Goal: Check status: Check status

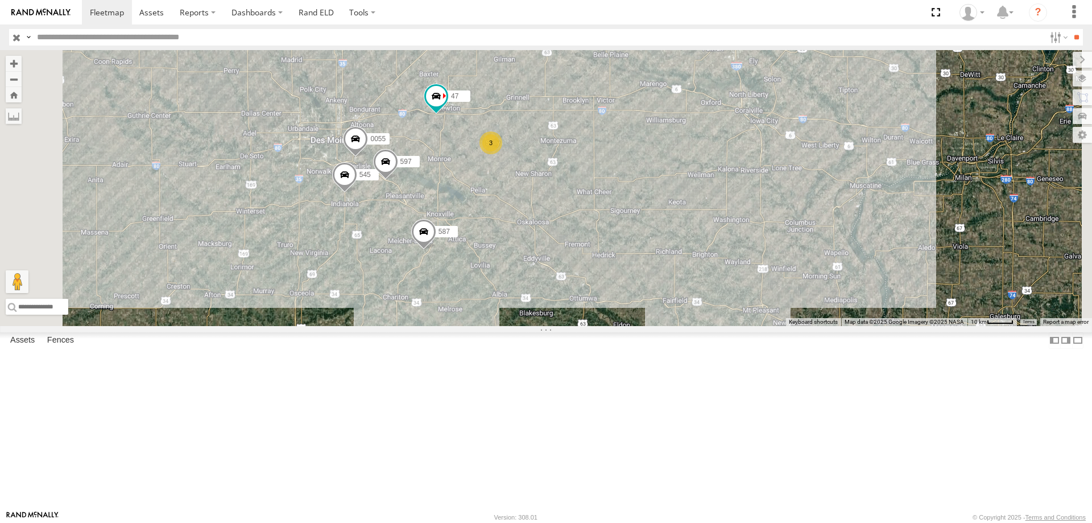
drag, startPoint x: 577, startPoint y: 236, endPoint x: 584, endPoint y: 251, distance: 16.8
click at [584, 251] on div "587 545 47 0055 3 597" at bounding box center [546, 188] width 1092 height 276
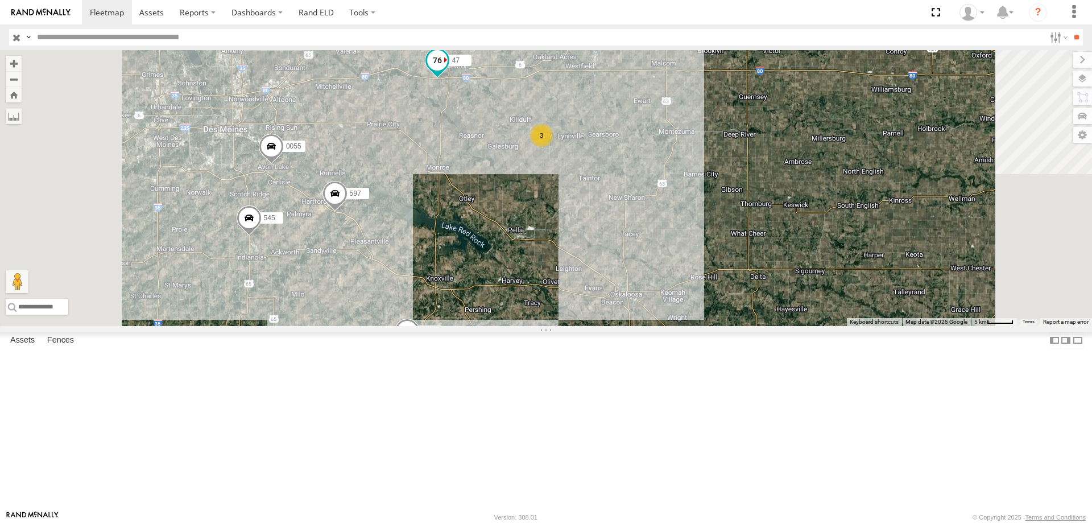
click at [448, 71] on span at bounding box center [437, 60] width 20 height 20
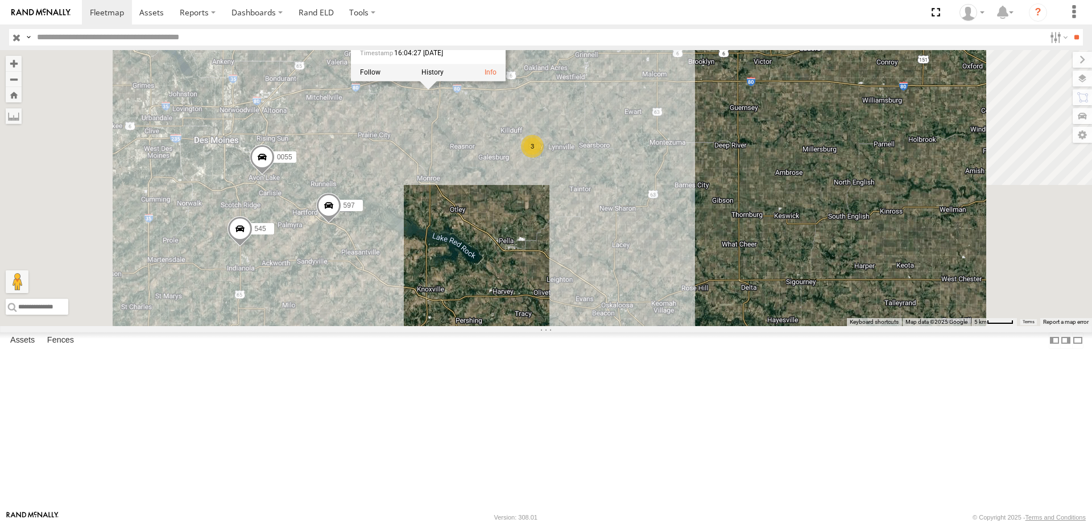
drag, startPoint x: 731, startPoint y: 123, endPoint x: 694, endPoint y: 159, distance: 51.9
click at [694, 159] on div "587 545 47 0055 597 3 47 Tractor I-80 [PERSON_NAME] 41.68092 , -93.10527 East 7…" at bounding box center [546, 188] width 1092 height 276
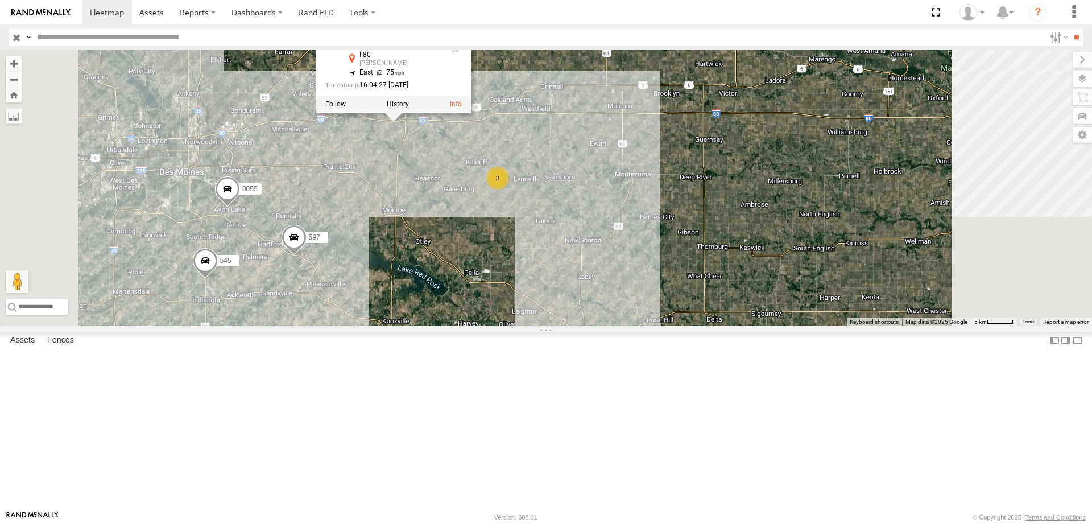
click at [696, 151] on div "587 545 47 0055 597 3 47 Tractor I-80 [PERSON_NAME] 41.68092 , -93.10527 East 7…" at bounding box center [546, 188] width 1092 height 276
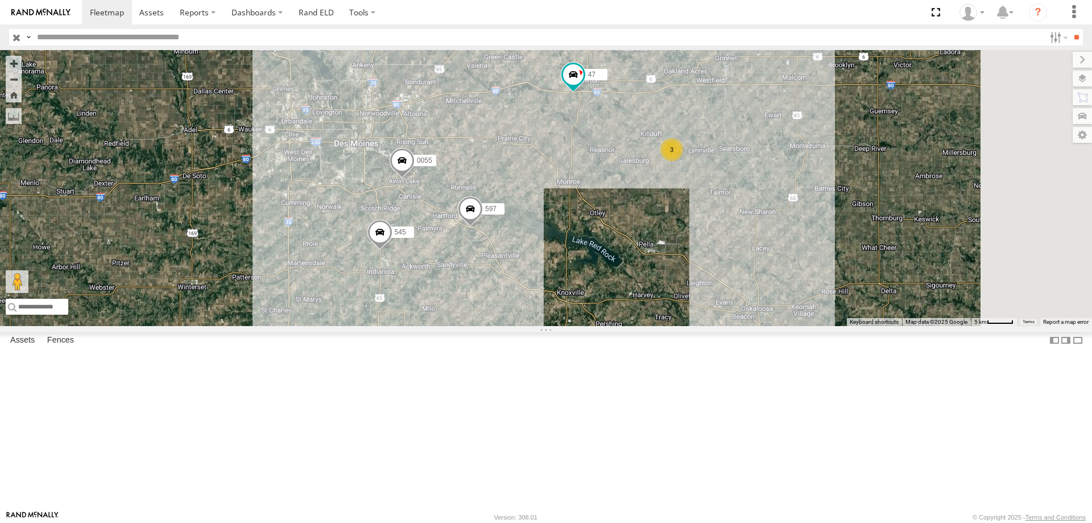
click at [617, 238] on div "545 0055 47 597 587 3" at bounding box center [546, 188] width 1092 height 276
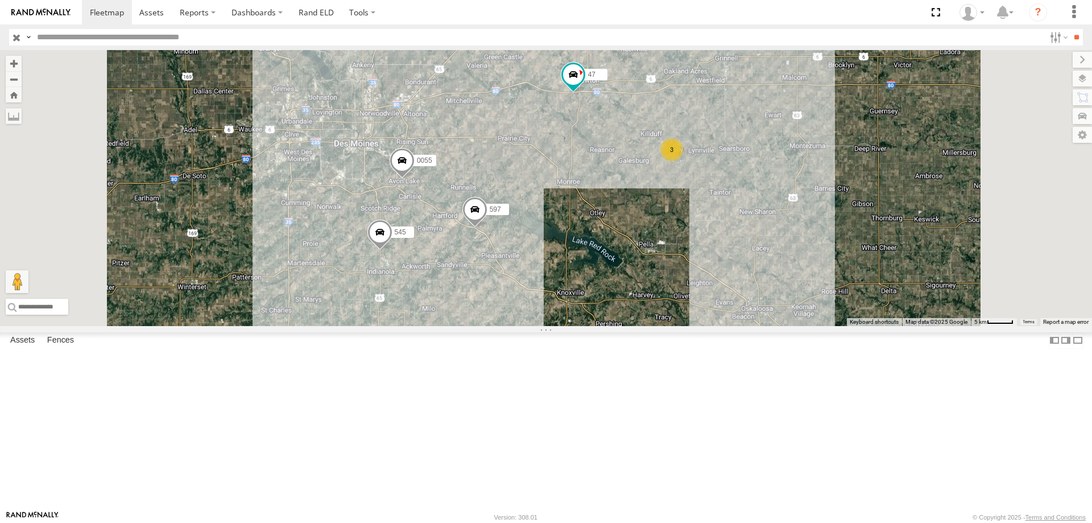
drag, startPoint x: 751, startPoint y: 287, endPoint x: 649, endPoint y: 263, distance: 104.7
click at [649, 263] on div "545 0055 47 597 587 3" at bounding box center [546, 188] width 1092 height 276
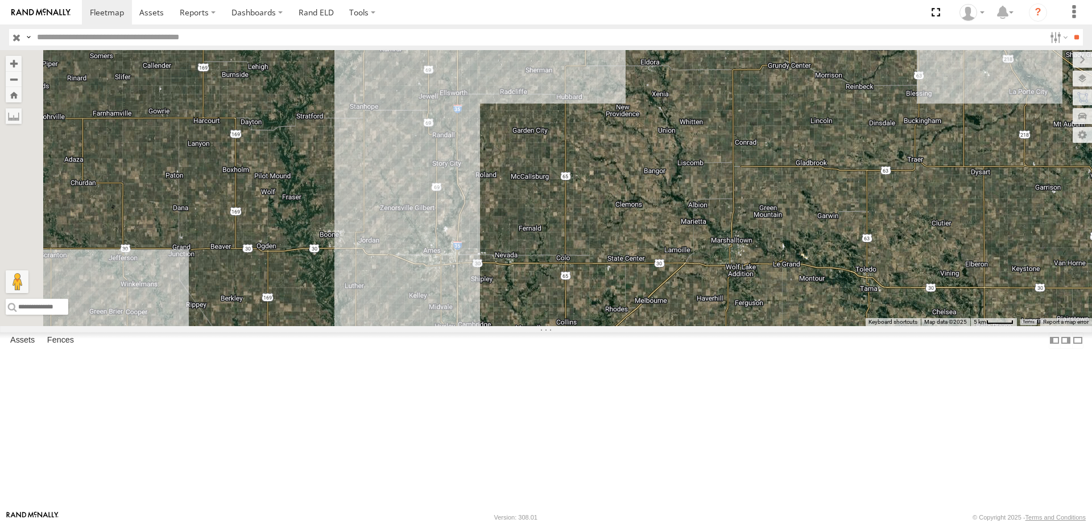
drag, startPoint x: 425, startPoint y: 257, endPoint x: 572, endPoint y: 324, distance: 161.7
click at [572, 324] on div "545 0055 597 587 4" at bounding box center [546, 188] width 1092 height 276
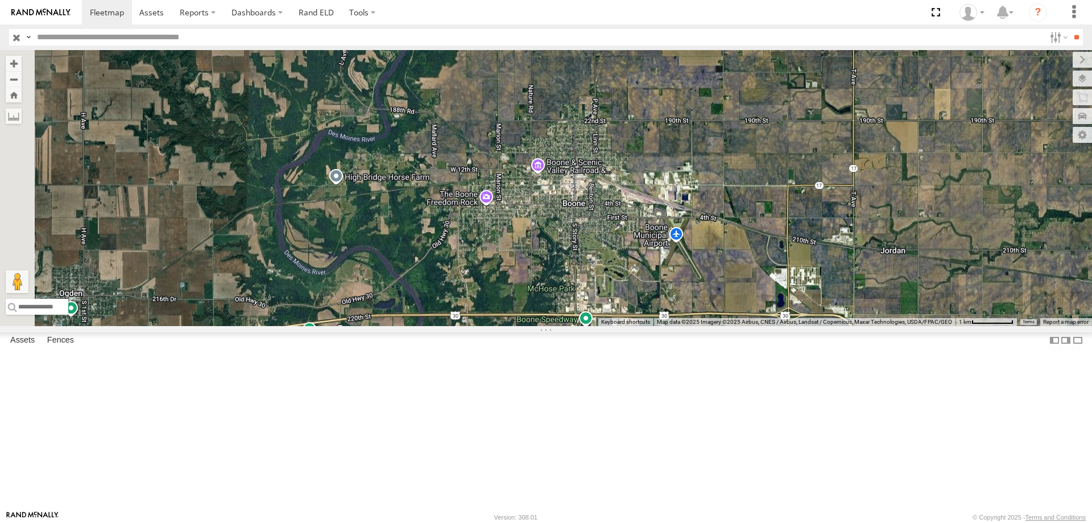
drag, startPoint x: 510, startPoint y: 159, endPoint x: 647, endPoint y: 328, distance: 218.1
click at [647, 326] on div "545 0055 597 587" at bounding box center [546, 188] width 1092 height 276
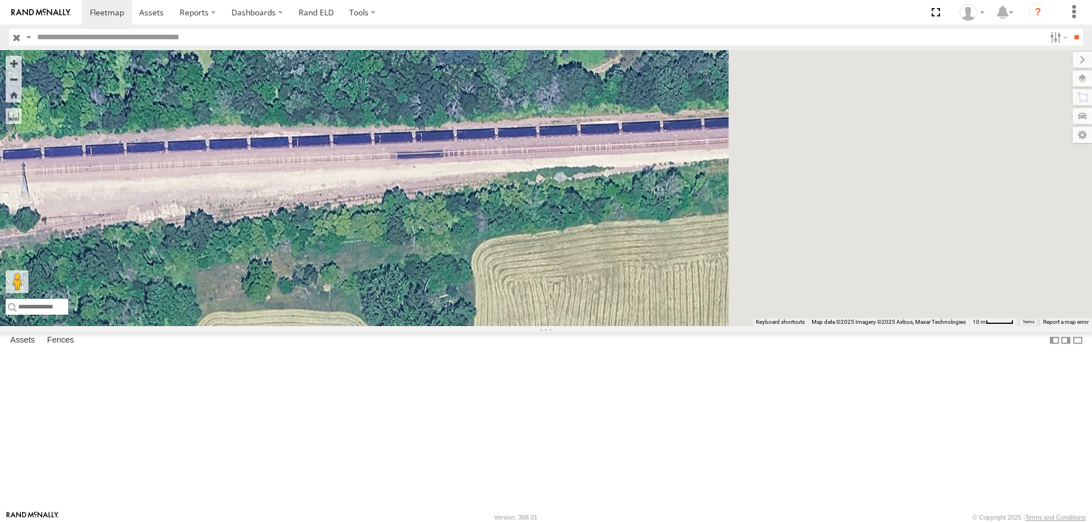
drag, startPoint x: 722, startPoint y: 248, endPoint x: 558, endPoint y: 242, distance: 164.5
click at [558, 242] on div "545 0055 597 587" at bounding box center [546, 188] width 1092 height 276
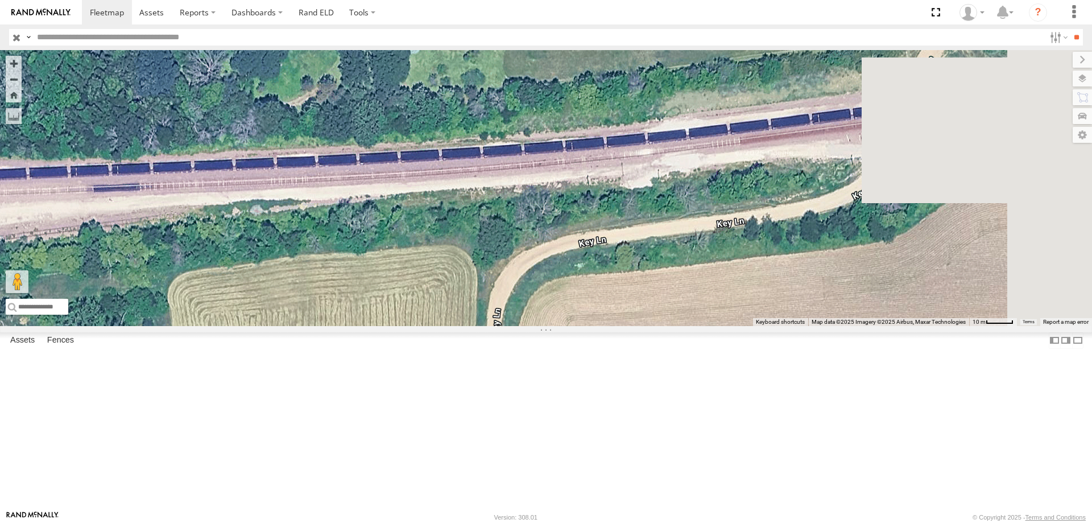
drag, startPoint x: 711, startPoint y: 257, endPoint x: 430, endPoint y: 296, distance: 283.2
click at [430, 296] on div "545 0055 597 587" at bounding box center [546, 188] width 1092 height 276
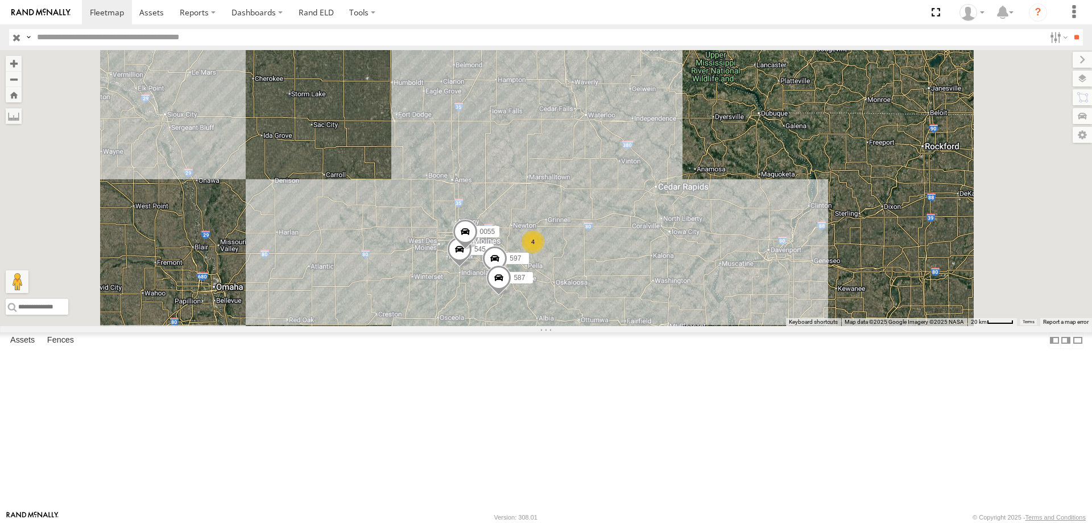
drag, startPoint x: 673, startPoint y: 331, endPoint x: 610, endPoint y: 166, distance: 176.8
click at [544, 230] on div "4" at bounding box center [533, 241] width 23 height 23
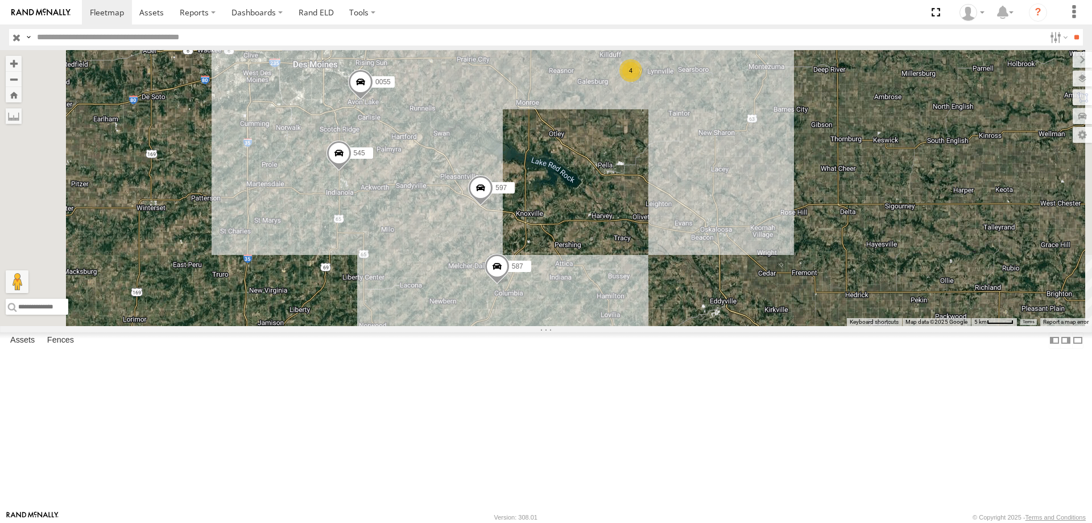
drag, startPoint x: 573, startPoint y: 224, endPoint x: 586, endPoint y: 218, distance: 14.1
click at [586, 219] on div "545 0055 597 587 4" at bounding box center [546, 188] width 1092 height 276
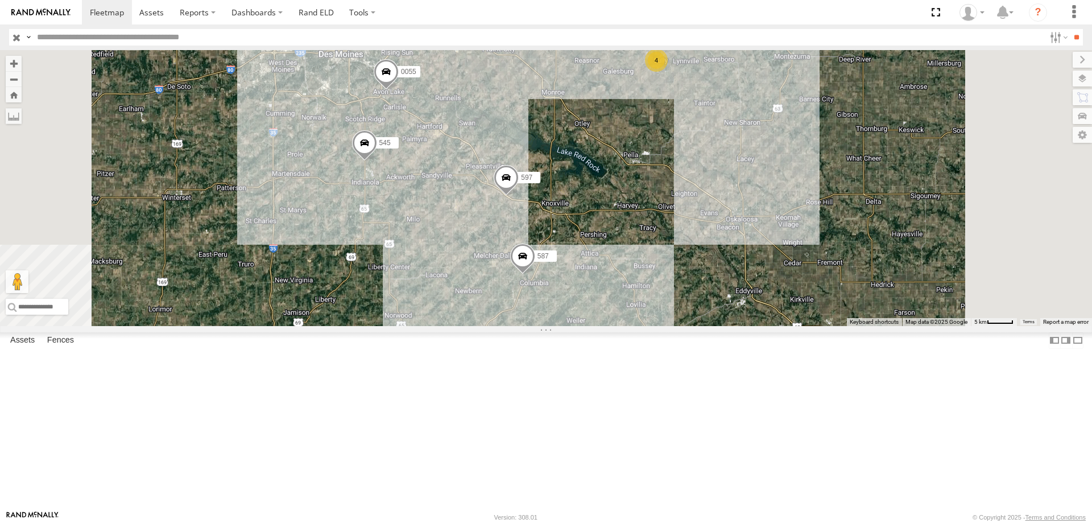
click at [535, 274] on span at bounding box center [522, 259] width 25 height 31
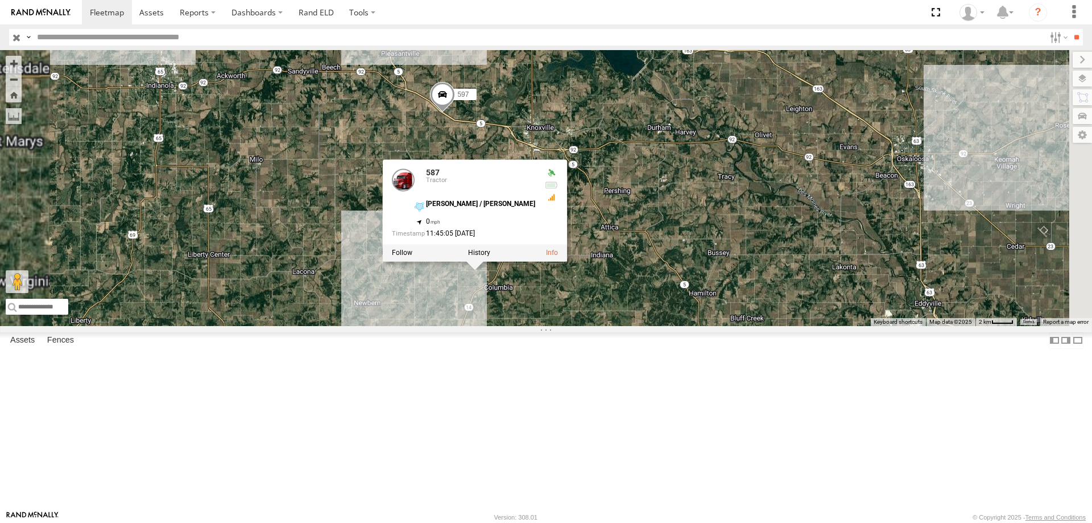
click at [712, 326] on div "545 0055 597 587 587 Tractor [PERSON_NAME] / [PERSON_NAME] 41.19069 , -93.17822…" at bounding box center [546, 188] width 1092 height 276
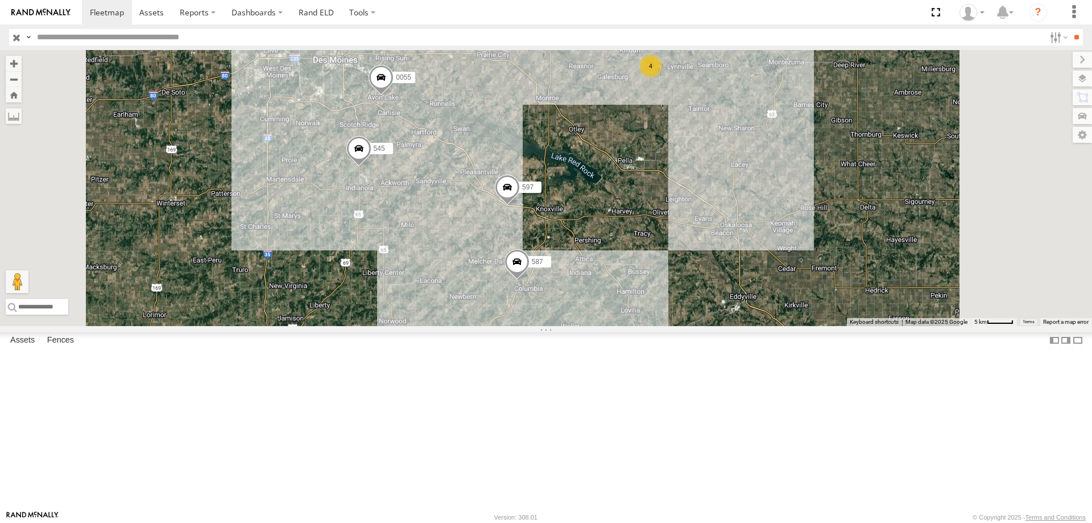
click at [520, 205] on span at bounding box center [507, 190] width 25 height 31
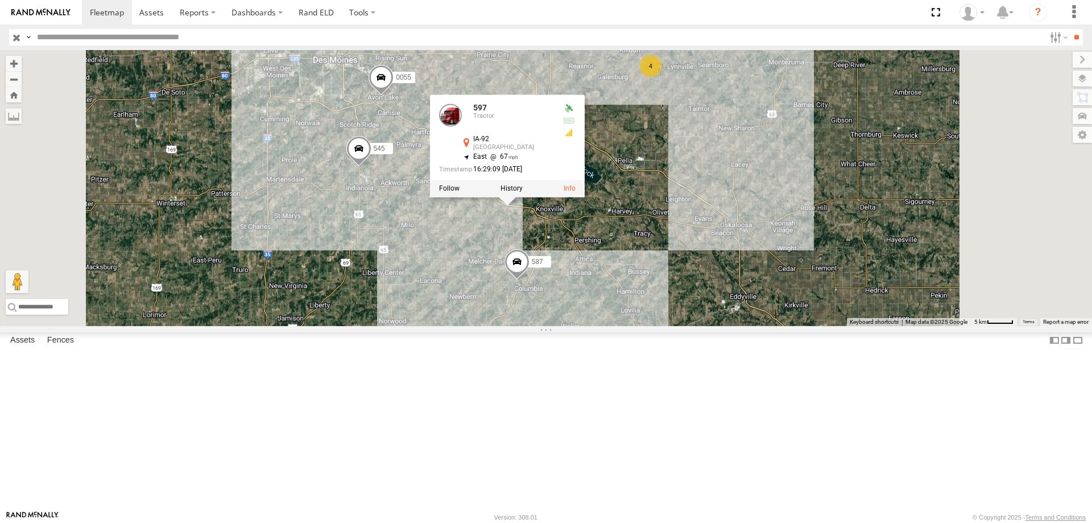
click at [608, 312] on div "545 0055 597 587 4 597 Tractor IA-92 [GEOGRAPHIC_DATA] 41.32611 , -93.20101 Eas…" at bounding box center [546, 188] width 1092 height 276
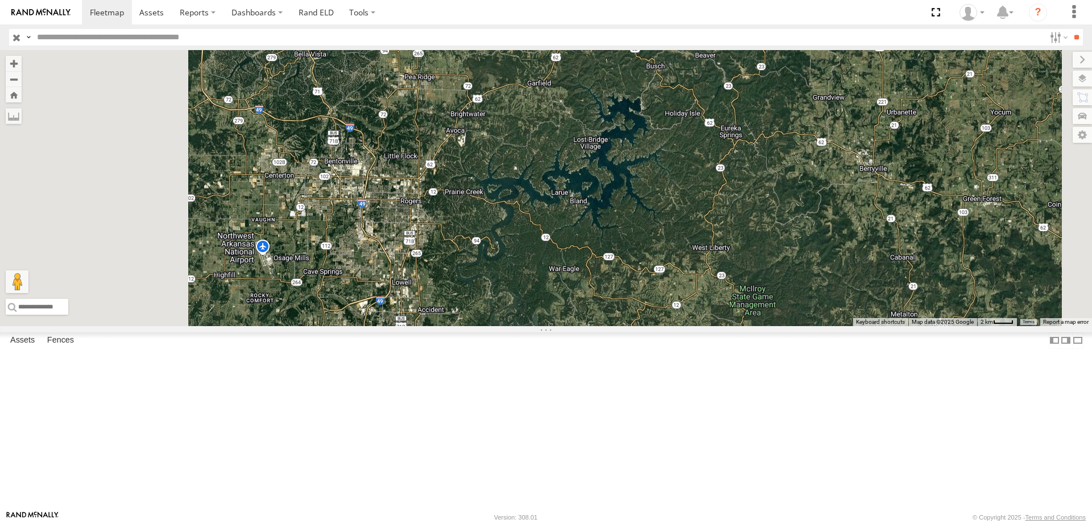
drag, startPoint x: 403, startPoint y: 415, endPoint x: 496, endPoint y: 292, distance: 153.6
click at [496, 292] on div at bounding box center [546, 188] width 1092 height 276
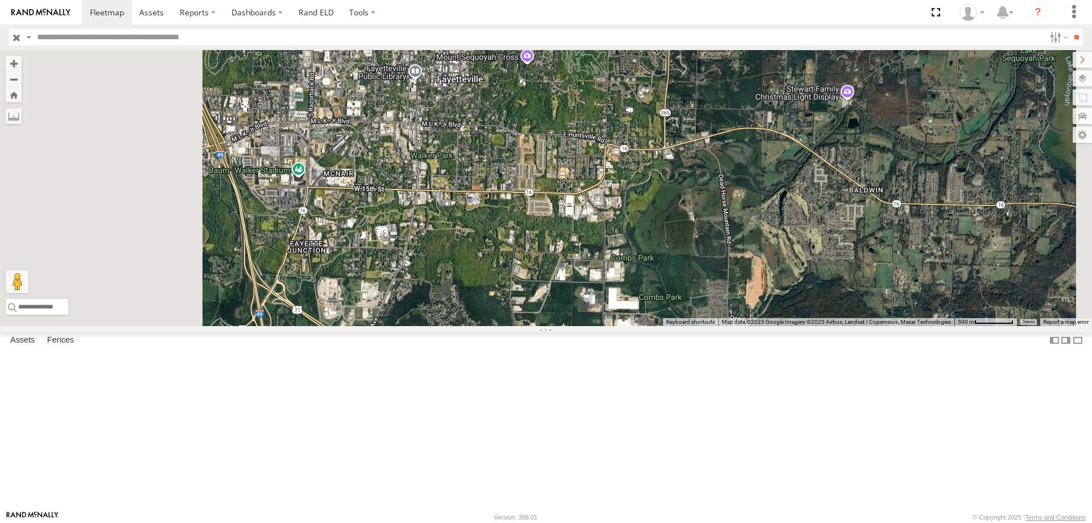
drag, startPoint x: 481, startPoint y: 323, endPoint x: 589, endPoint y: 253, distance: 128.5
click at [589, 253] on div at bounding box center [546, 188] width 1092 height 276
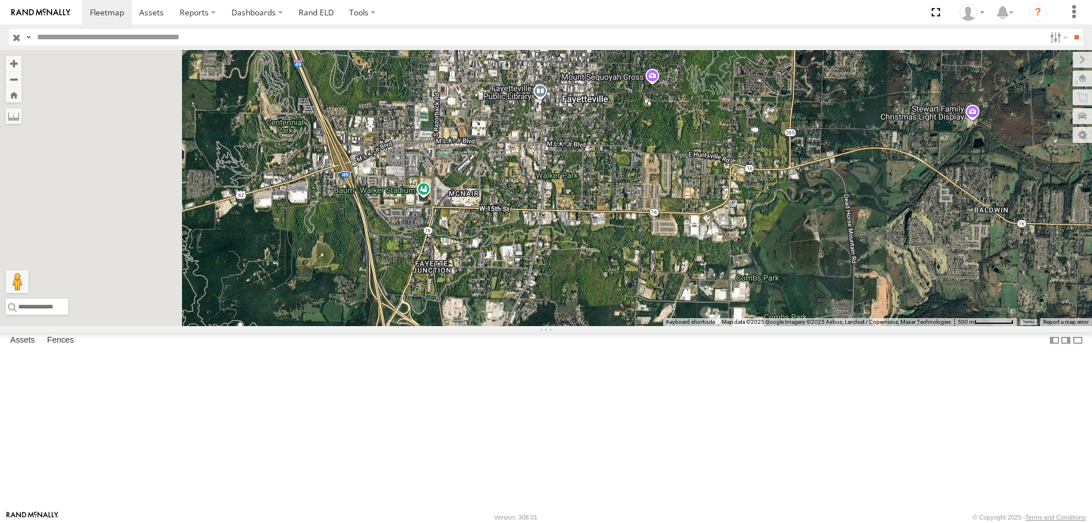
drag, startPoint x: 591, startPoint y: 274, endPoint x: 598, endPoint y: 279, distance: 9.0
click at [598, 279] on div at bounding box center [546, 188] width 1092 height 276
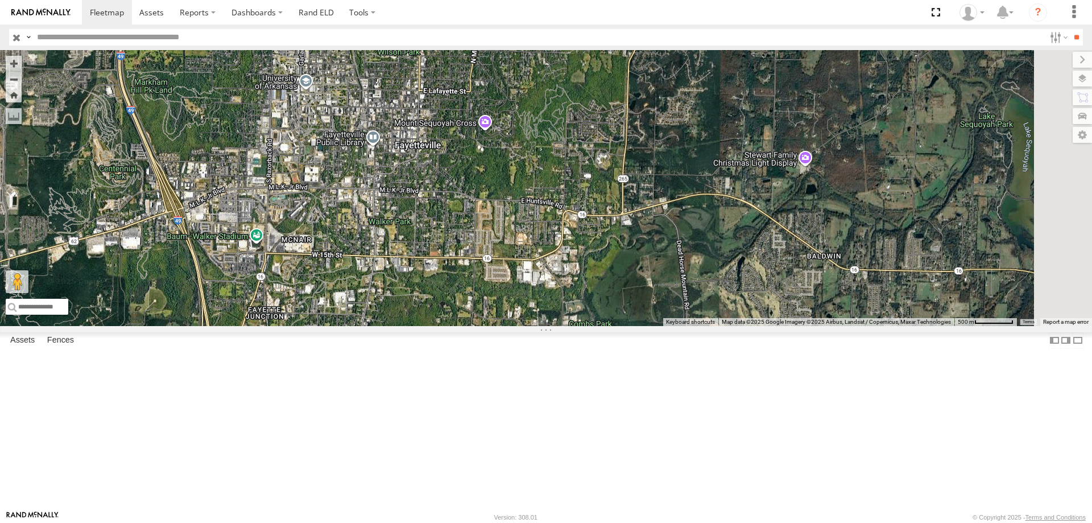
drag, startPoint x: 713, startPoint y: 345, endPoint x: 504, endPoint y: 381, distance: 212.5
click at [504, 326] on div at bounding box center [546, 188] width 1092 height 276
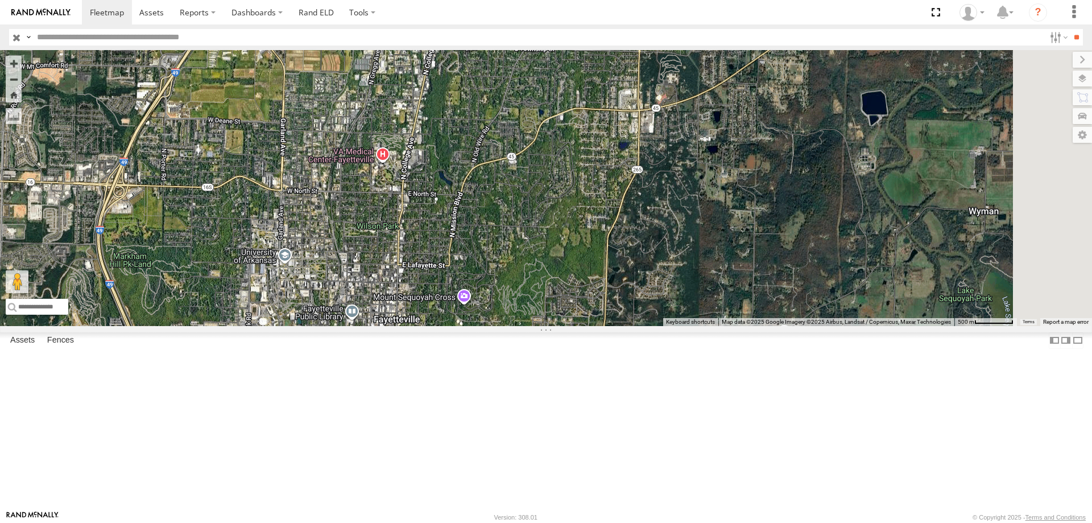
drag, startPoint x: 543, startPoint y: 203, endPoint x: 550, endPoint y: 376, distance: 173.1
click at [550, 326] on div at bounding box center [546, 188] width 1092 height 276
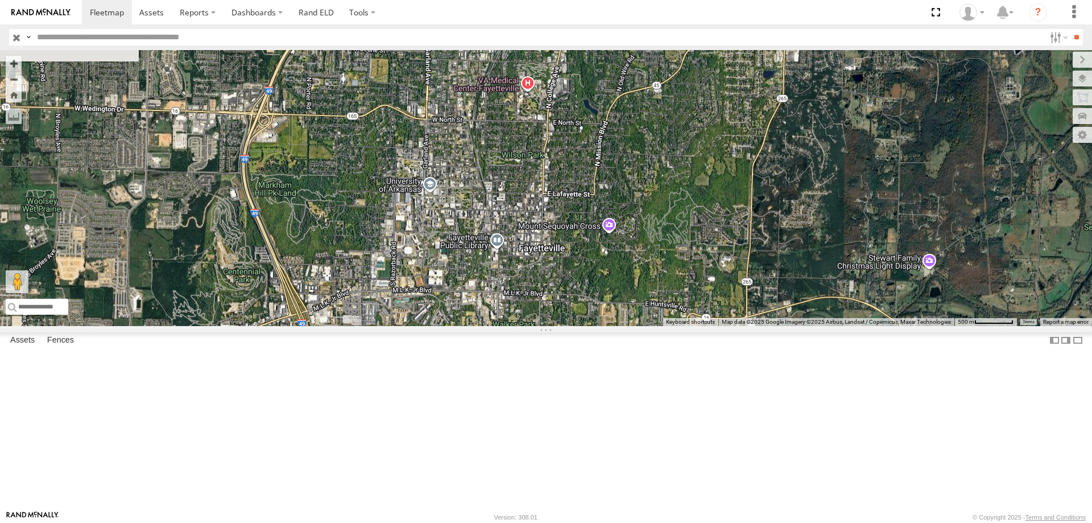
drag, startPoint x: 666, startPoint y: 424, endPoint x: 797, endPoint y: 332, distance: 159.3
click at [797, 326] on div at bounding box center [546, 188] width 1092 height 276
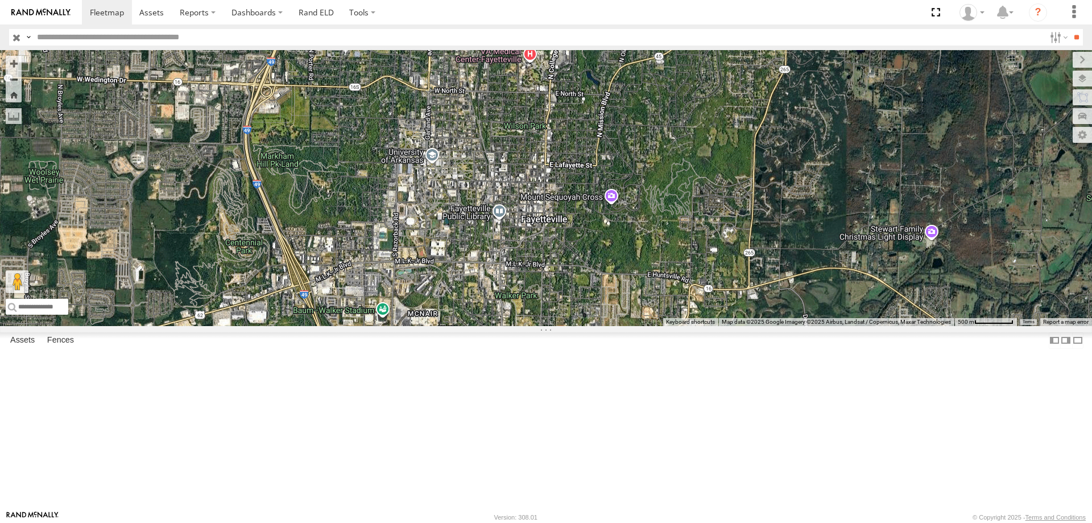
drag, startPoint x: 734, startPoint y: 181, endPoint x: 672, endPoint y: 349, distance: 178.9
click at [672, 326] on div at bounding box center [546, 188] width 1092 height 276
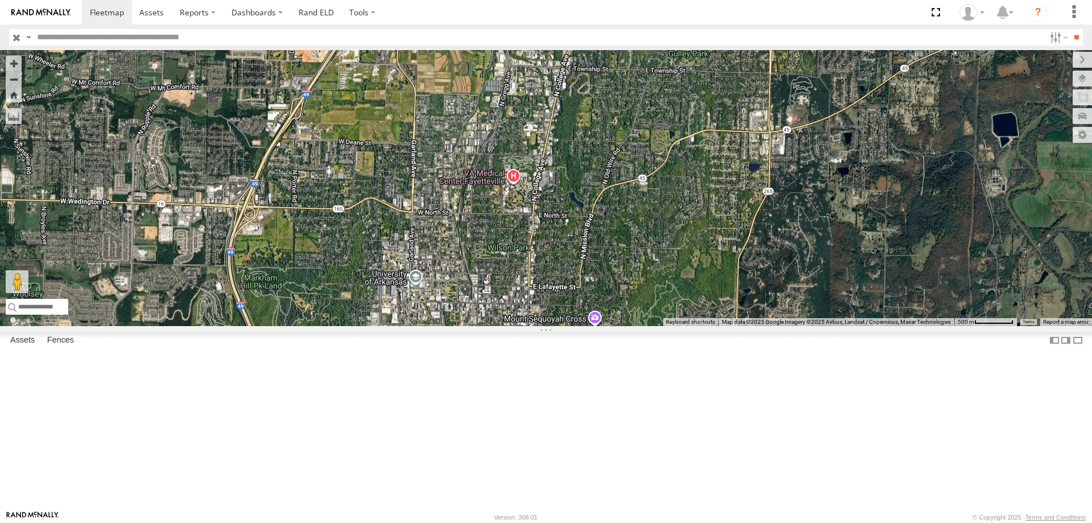
click at [676, 312] on div at bounding box center [546, 188] width 1092 height 276
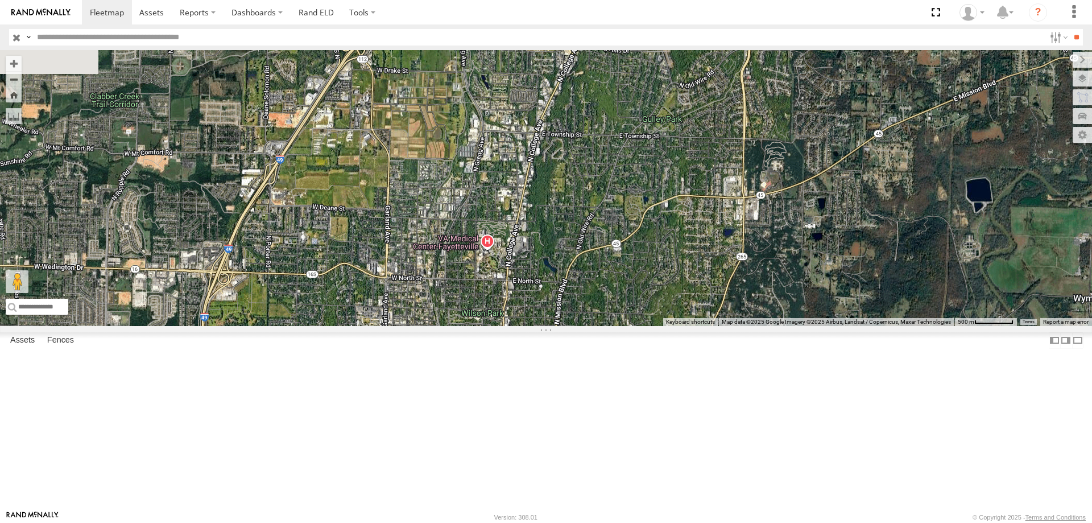
drag, startPoint x: 657, startPoint y: 324, endPoint x: 625, endPoint y: 398, distance: 80.3
click at [625, 326] on div at bounding box center [546, 188] width 1092 height 276
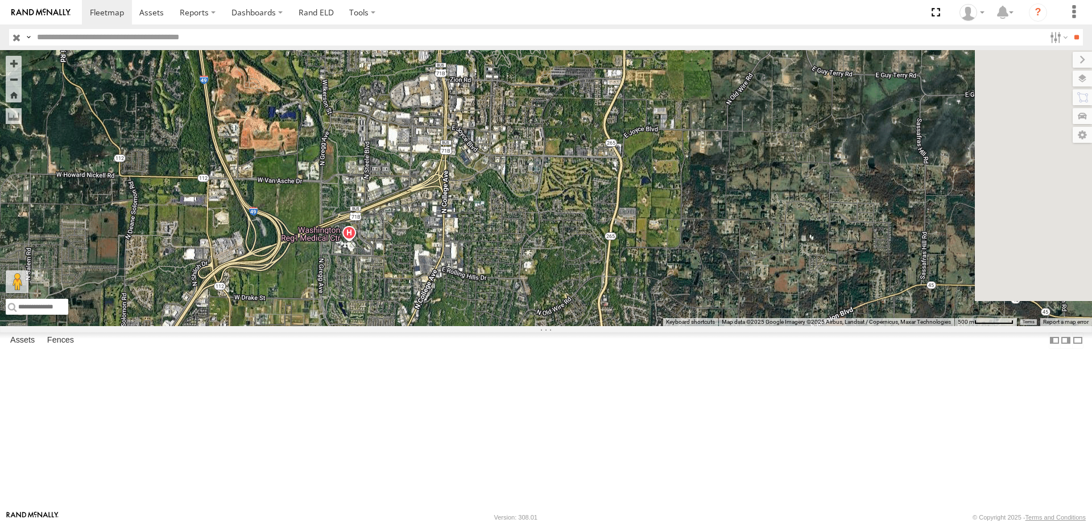
drag, startPoint x: 696, startPoint y: 254, endPoint x: 584, endPoint y: 410, distance: 192.5
click at [584, 326] on div at bounding box center [546, 188] width 1092 height 276
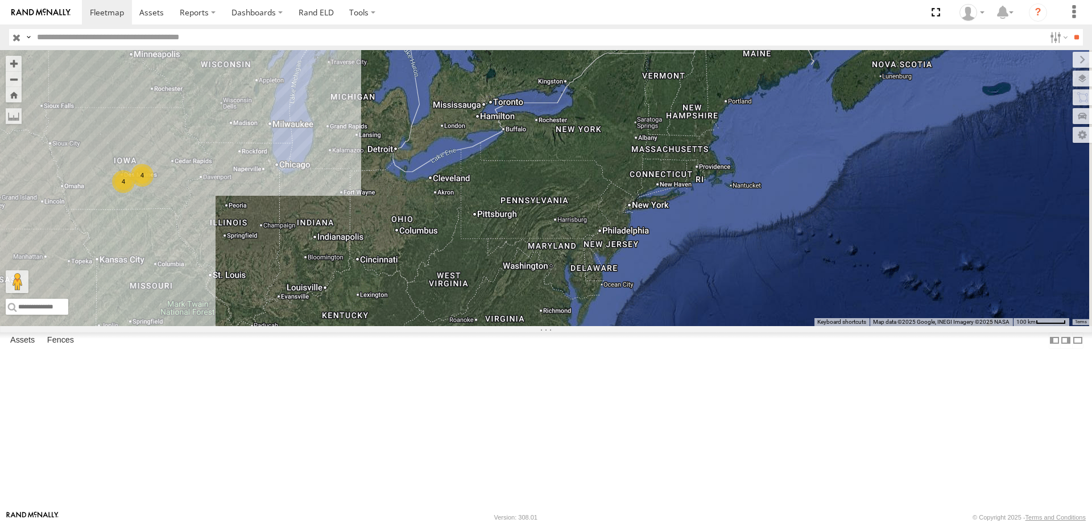
drag, startPoint x: 807, startPoint y: 283, endPoint x: 613, endPoint y: 308, distance: 195.1
click at [613, 308] on div "4 4" at bounding box center [546, 188] width 1092 height 276
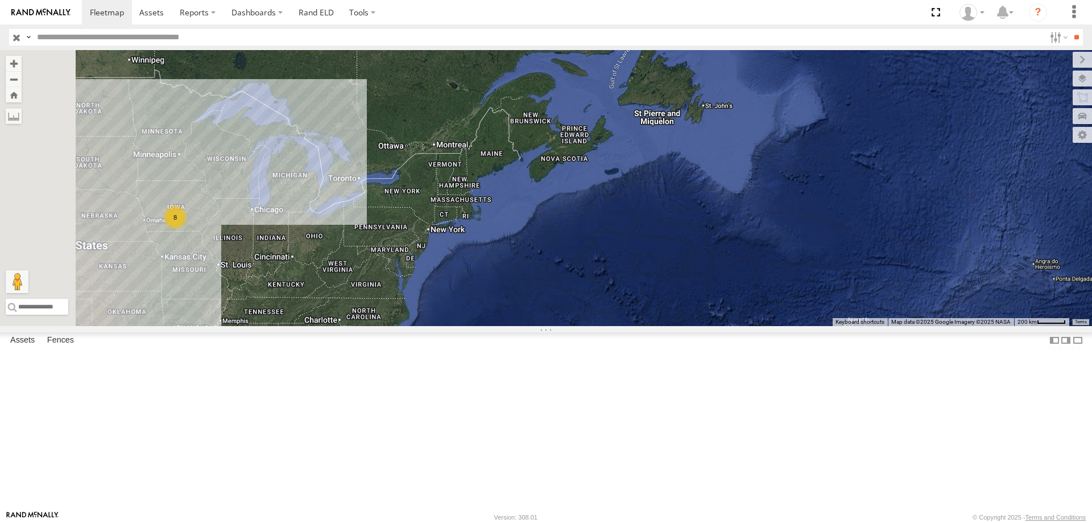
drag, startPoint x: 436, startPoint y: 317, endPoint x: 670, endPoint y: 253, distance: 242.7
click at [671, 257] on div "8" at bounding box center [546, 188] width 1092 height 276
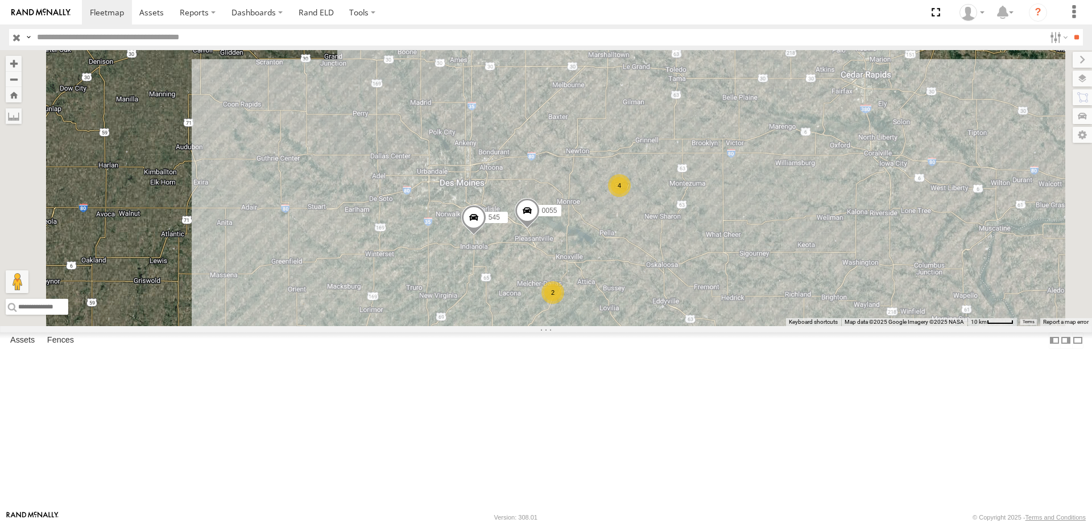
click at [718, 301] on div "545 0055 4 2" at bounding box center [546, 188] width 1092 height 276
